Goal: Navigation & Orientation: Find specific page/section

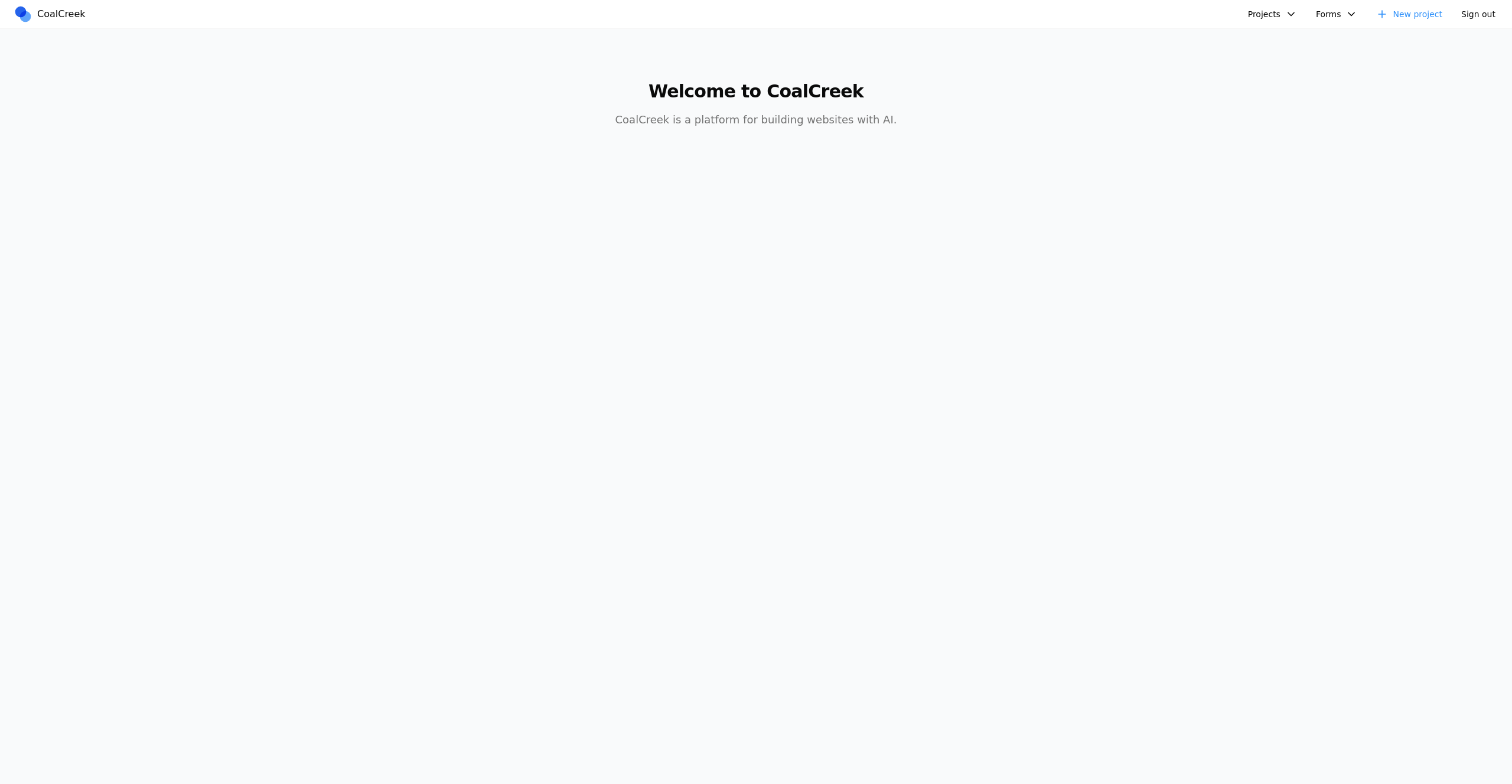
click at [1270, 11] on button "Projects" at bounding box center [1273, 14] width 63 height 19
click at [1290, 39] on link "test123" at bounding box center [1303, 42] width 110 height 20
click at [1285, 15] on button "Projects" at bounding box center [1273, 14] width 63 height 19
click at [1291, 157] on link "hello word" at bounding box center [1303, 162] width 110 height 20
